Goal: Use online tool/utility: Use online tool/utility

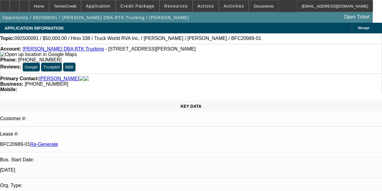
select select "4"
select select "0"
select select "6"
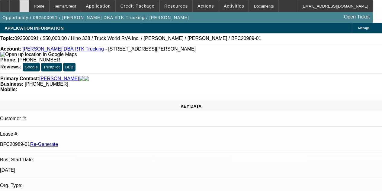
click at [29, 5] on div at bounding box center [24, 6] width 10 height 12
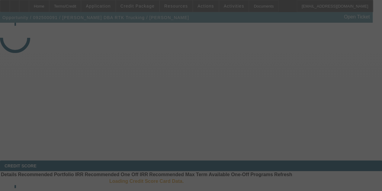
select select "4"
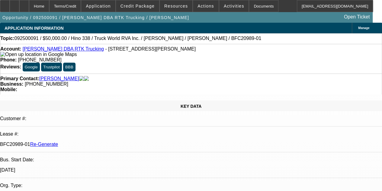
select select "0"
select select "6"
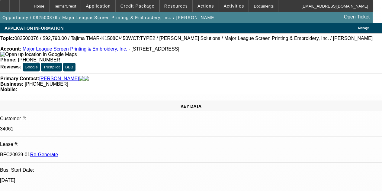
select select "4"
select select "0"
select select "2"
select select "0.1"
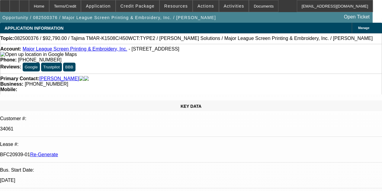
select select "4"
click at [29, 3] on div at bounding box center [24, 6] width 10 height 12
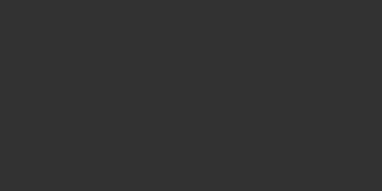
select select "4"
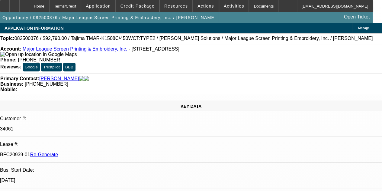
select select "0"
select select "2"
select select "0.1"
select select "4"
